Goal: Information Seeking & Learning: Learn about a topic

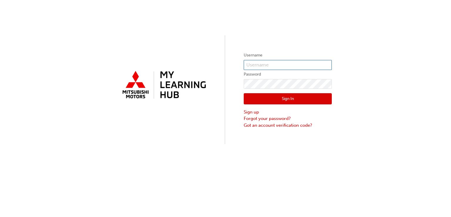
click at [284, 64] on input "text" at bounding box center [288, 65] width 88 height 10
type input "[EMAIL_ADDRESS][DOMAIN_NAME]"
click at [282, 99] on button "Sign In" at bounding box center [288, 98] width 88 height 11
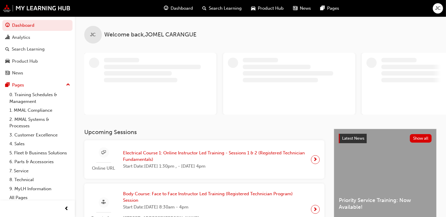
click at [219, 152] on span "Electrical Course 1: Online Instructor Led Training - Sessions 1 & 2 (Registere…" at bounding box center [214, 156] width 183 height 13
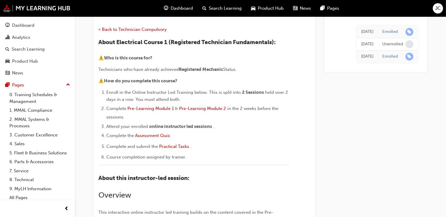
scroll to position [46, 0]
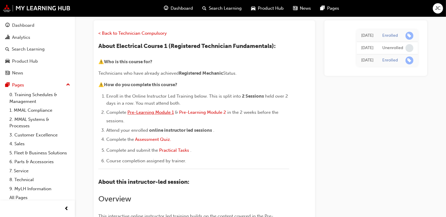
click at [159, 112] on span "Pre-Learning Module 1" at bounding box center [150, 112] width 46 height 5
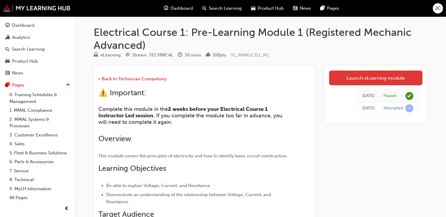
click at [350, 79] on link "Launch eLearning module" at bounding box center [375, 78] width 93 height 15
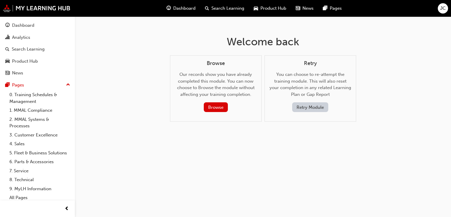
click at [315, 106] on button "Retry Module" at bounding box center [310, 107] width 36 height 10
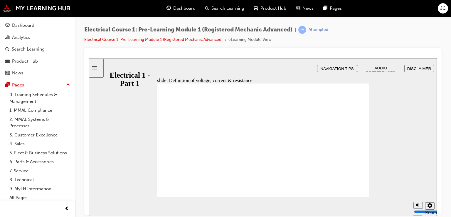
drag, startPoint x: 197, startPoint y: 121, endPoint x: 249, endPoint y: 122, distance: 52.6
